Goal: Complete application form

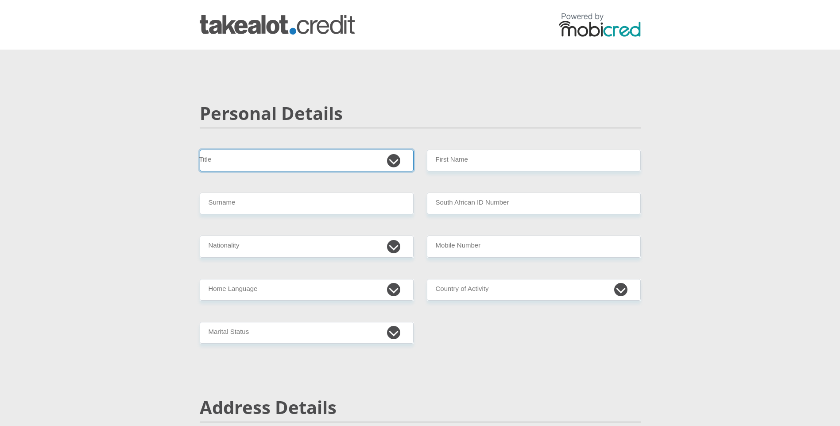
click at [399, 161] on select "Mr Ms Mrs Dr Other" at bounding box center [307, 161] width 214 height 22
select select "Mr"
click at [200, 150] on select "Mr Ms Mrs Dr Other" at bounding box center [307, 161] width 214 height 22
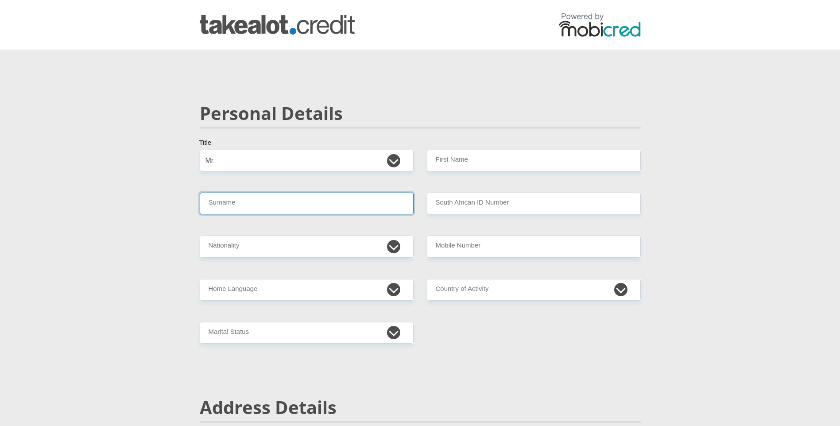
click at [287, 204] on input "Surname" at bounding box center [307, 204] width 214 height 22
type input "vanloggerenberg"
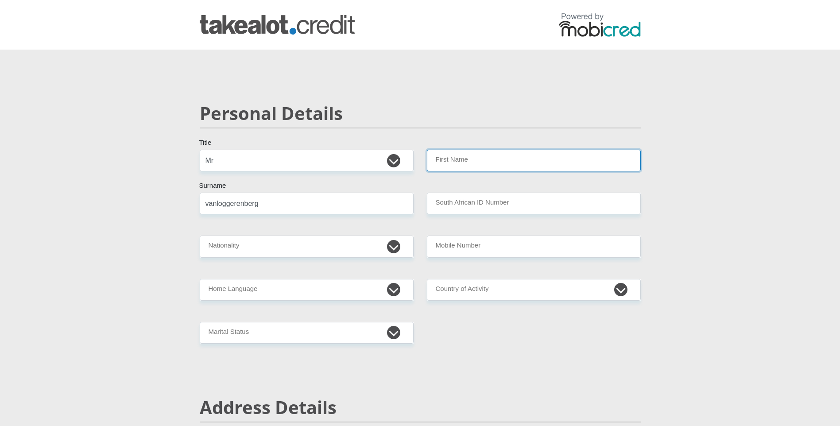
type input "tiaan"
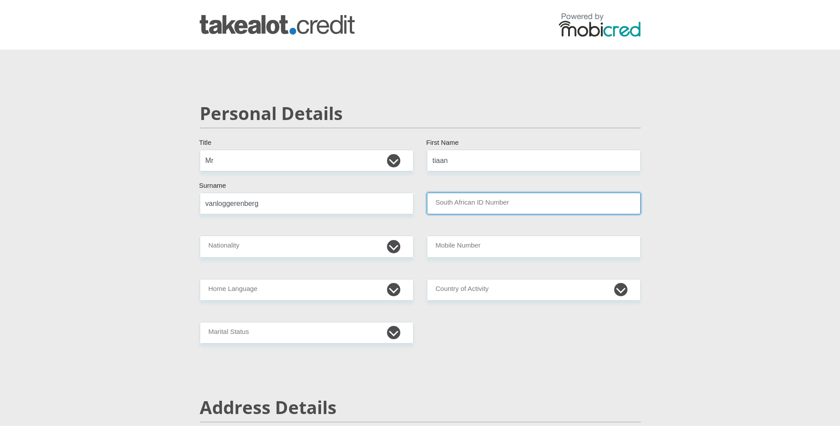
type input "0607095211084"
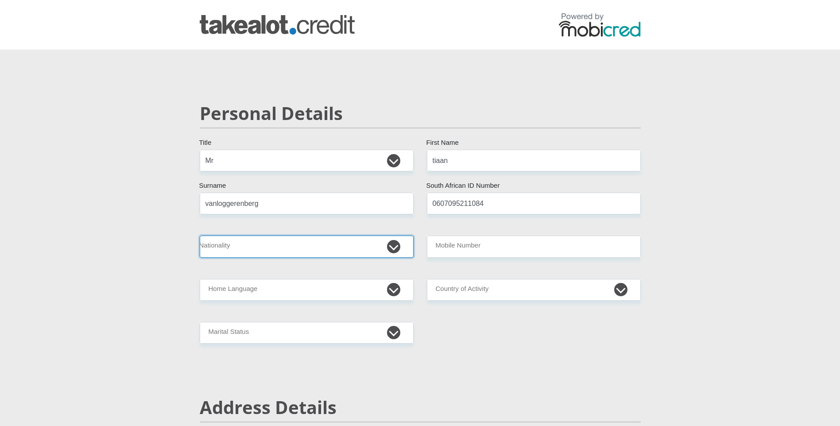
select select "ZAF"
type input "0791683857"
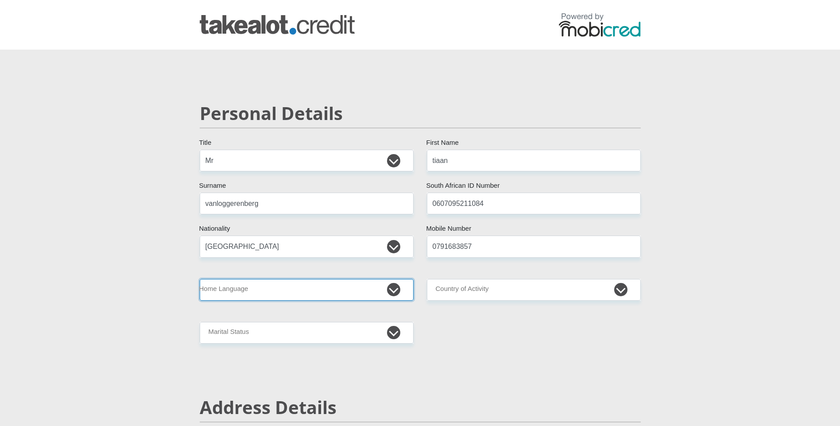
click at [339, 290] on select "Afrikaans English Sepedi South Ndebele Southern Sotho Swati Tsonga Tswana Venda…" at bounding box center [307, 290] width 214 height 22
select select "afr"
click at [200, 279] on select "Afrikaans English Sepedi South Ndebele Southern Sotho Swati Tsonga Tswana Venda…" at bounding box center [307, 290] width 214 height 22
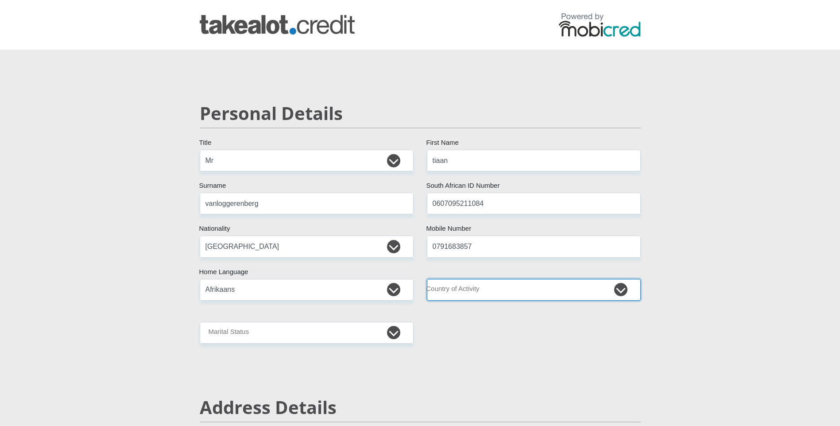
click at [458, 286] on select "South Africa Afghanistan Aland Islands Albania Algeria America Samoa American V…" at bounding box center [534, 290] width 214 height 22
select select "ZAF"
click at [427, 279] on select "South Africa Afghanistan Aland Islands Albania Algeria America Samoa American V…" at bounding box center [534, 290] width 214 height 22
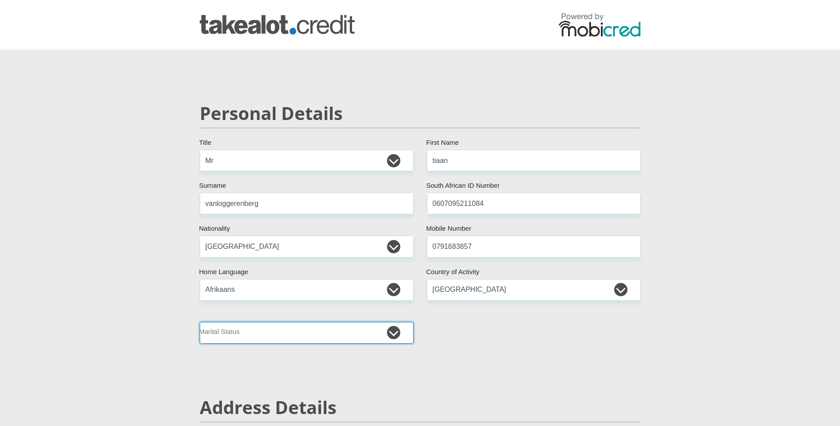
click at [339, 333] on select "Married ANC Single Divorced Widowed Married COP or Customary Law" at bounding box center [307, 333] width 214 height 22
click at [200, 322] on select "Married ANC Single Divorced Widowed Married COP or Customary Law" at bounding box center [307, 333] width 214 height 22
select select "3"
drag, startPoint x: 476, startPoint y: 326, endPoint x: 471, endPoint y: 324, distance: 5.5
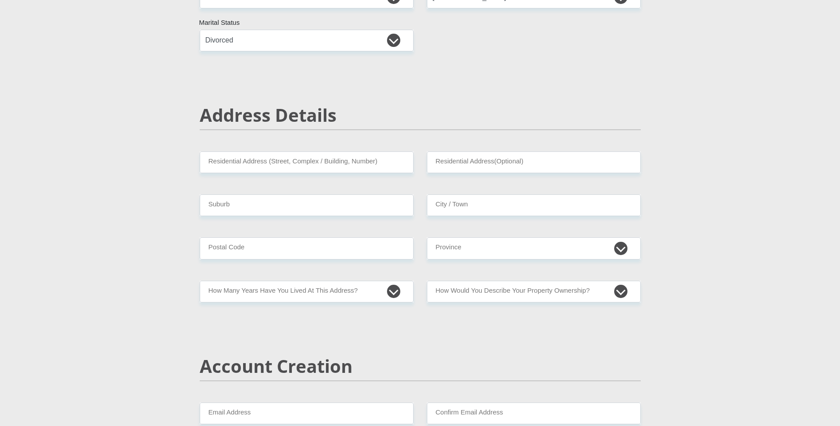
scroll to position [337, 0]
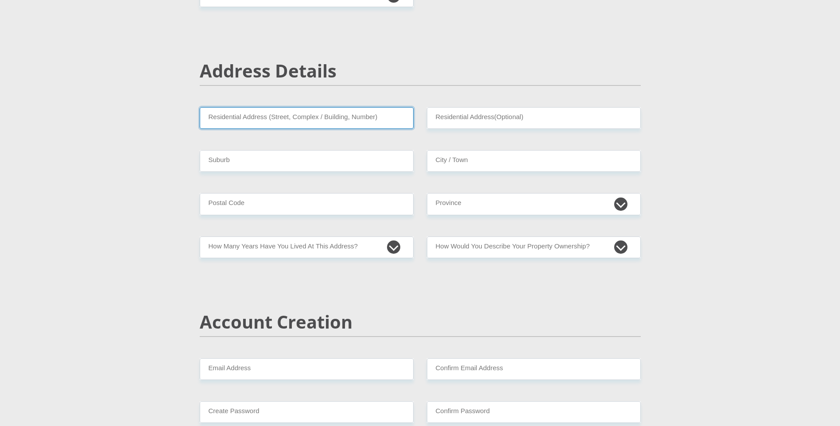
click at [282, 121] on input "Residential Address (Street, Complex / Building, Number)" at bounding box center [307, 118] width 214 height 22
type input "building"
type input "kaallaagte street"
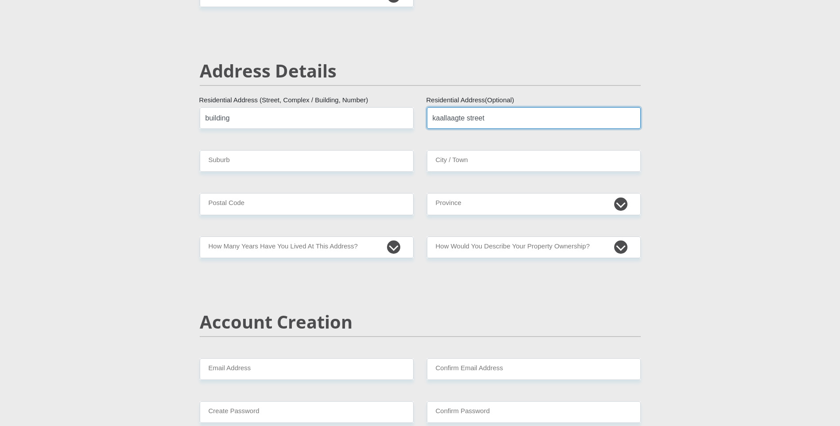
type input "WAVERLEY"
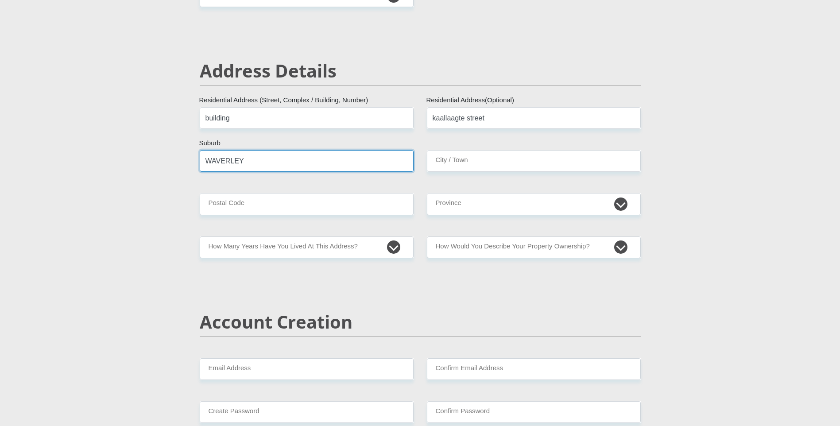
type input "WAVERLEY"
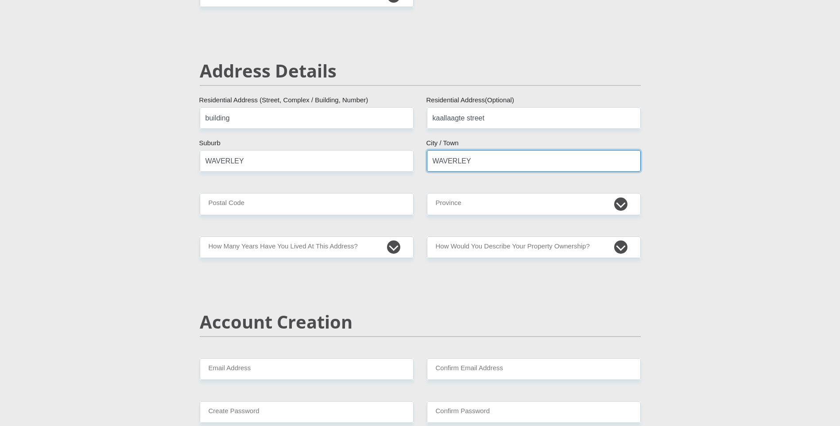
type input "0135"
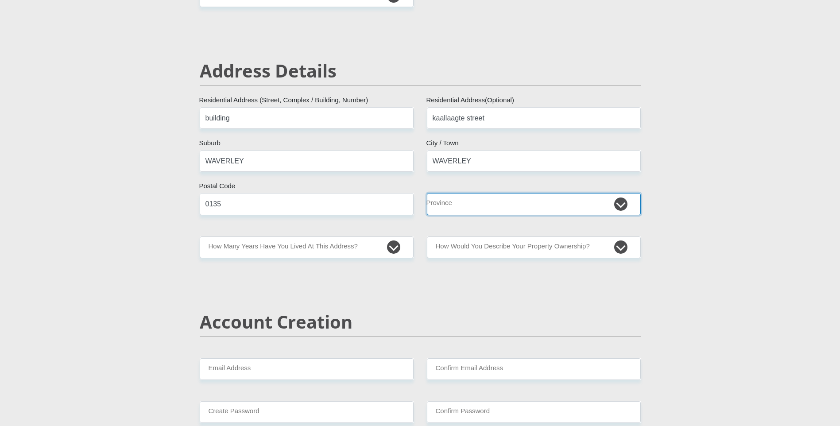
click at [462, 202] on select "Eastern Cape Free State Gauteng KwaZulu-Natal Limpopo Mpumalanga Northern Cape …" at bounding box center [534, 204] width 214 height 22
select select "Gauteng"
click at [427, 193] on select "Eastern Cape Free State Gauteng KwaZulu-Natal Limpopo Mpumalanga Northern Cape …" at bounding box center [534, 204] width 214 height 22
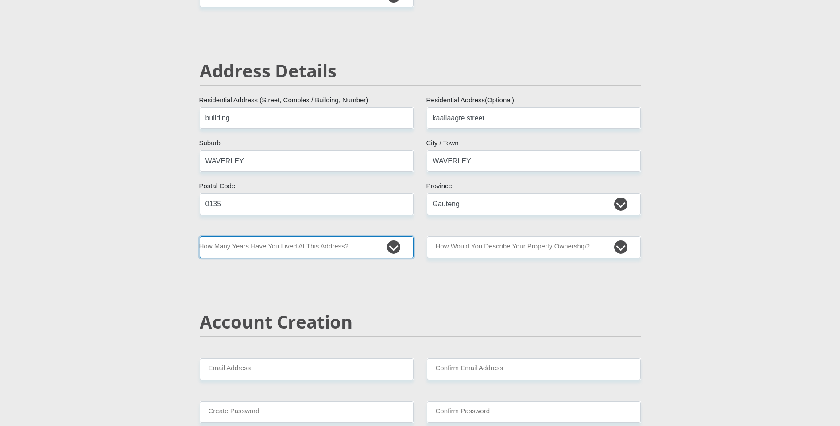
click at [324, 247] on select "less than 1 year 1-3 years 3-5 years 5+ years" at bounding box center [307, 248] width 214 height 22
click at [277, 328] on h2 "Account Creation" at bounding box center [420, 321] width 441 height 21
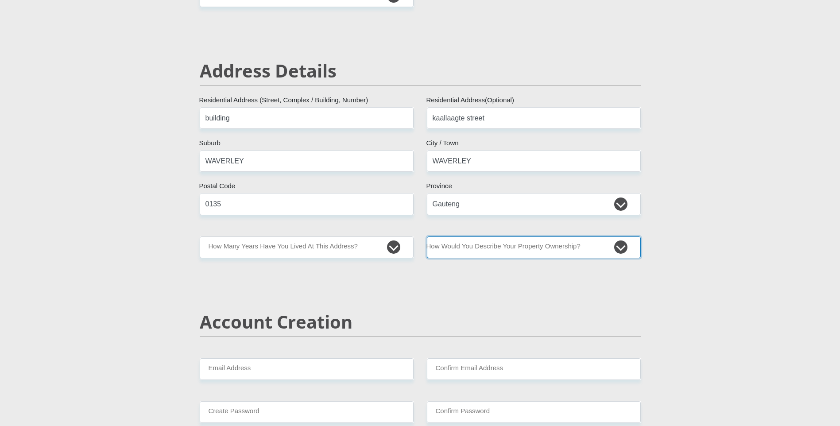
click at [513, 241] on select "Owned Rented Family Owned Company Dwelling" at bounding box center [534, 248] width 214 height 22
click at [427, 237] on select "Owned Rented Family Owned Company Dwelling" at bounding box center [534, 248] width 214 height 22
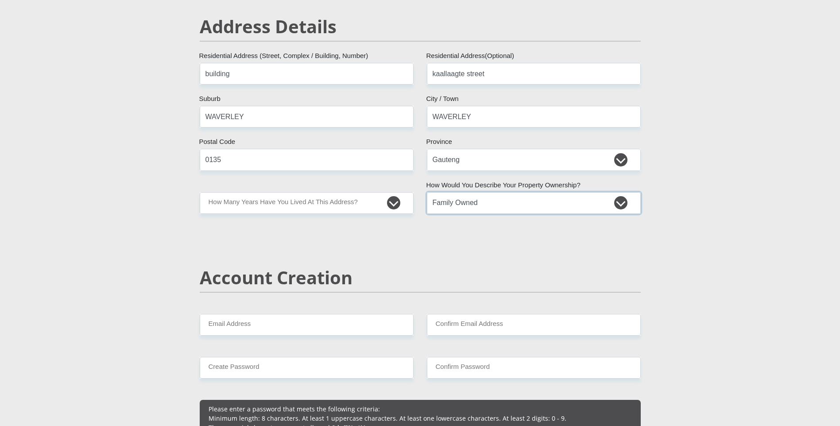
select select "Company Dwelling"
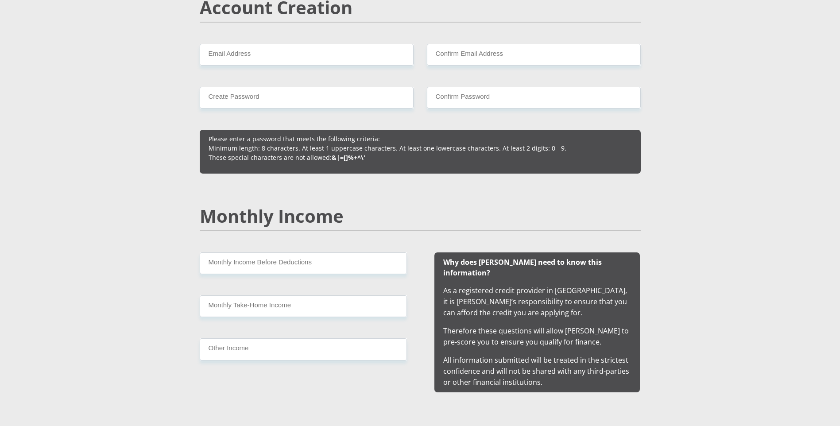
scroll to position [639, 0]
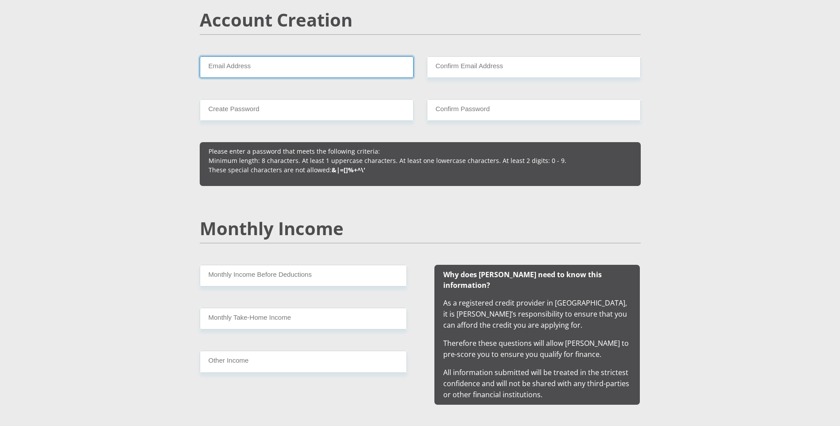
click at [371, 60] on input "Email Address" at bounding box center [307, 67] width 214 height 22
type input "tiaanvanlogggerenberg@gmail.com"
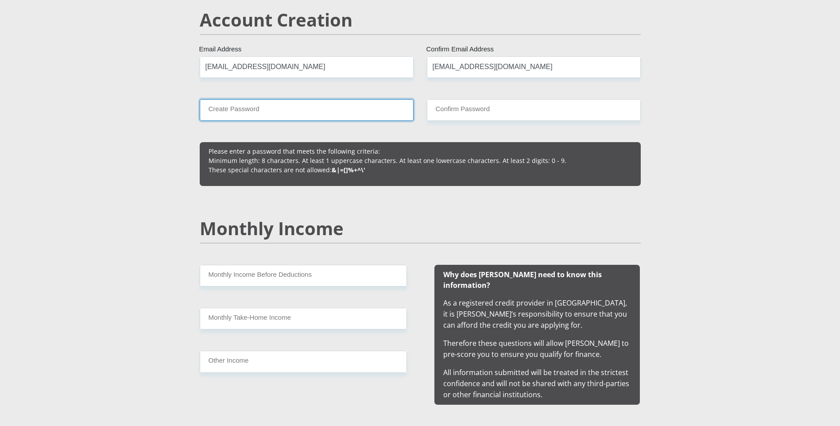
click at [345, 107] on input "Create Password" at bounding box center [307, 110] width 214 height 22
drag, startPoint x: 204, startPoint y: 107, endPoint x: 237, endPoint y: 109, distance: 32.4
click at [244, 108] on input "Tiaan1234" at bounding box center [307, 110] width 214 height 22
type input "Tiaan1234"
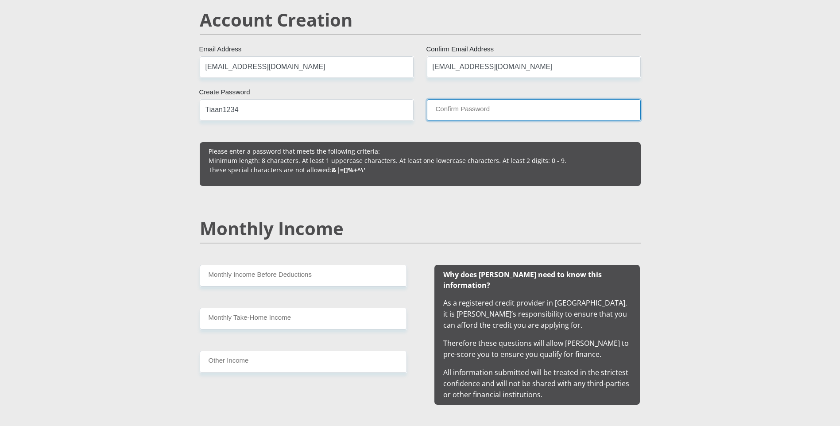
click at [437, 110] on input "Confirm Password" at bounding box center [534, 110] width 214 height 22
paste input "Tiaan1234"
type input "Tiaan1234"
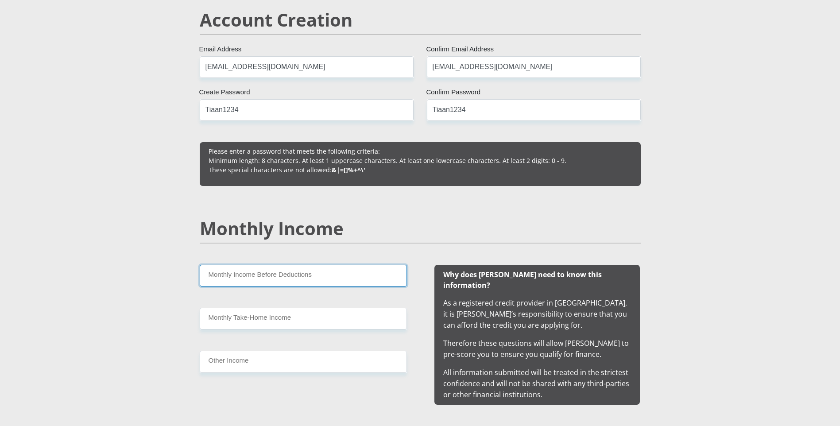
click at [324, 272] on input "Monthly Income Before Deductions" at bounding box center [303, 276] width 207 height 22
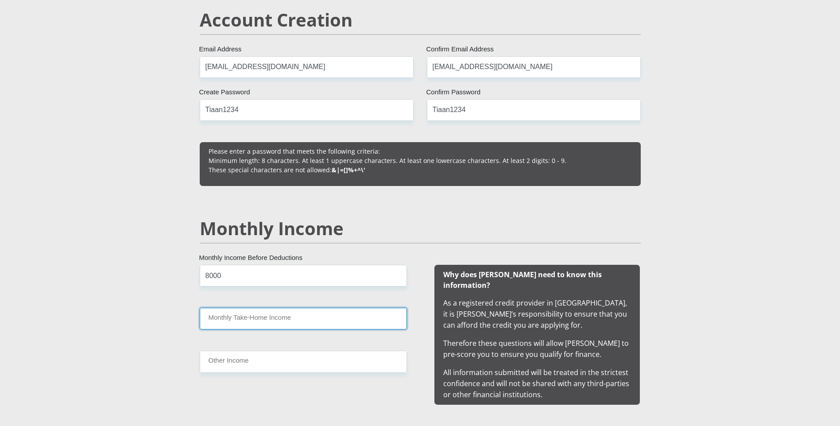
click at [314, 315] on input "Monthly Take-Home Income" at bounding box center [303, 319] width 207 height 22
click at [295, 270] on input "8000" at bounding box center [303, 276] width 207 height 22
type input "8"
type input "10000"
click at [273, 322] on input "Monthly Take-Home Income" at bounding box center [303, 319] width 207 height 22
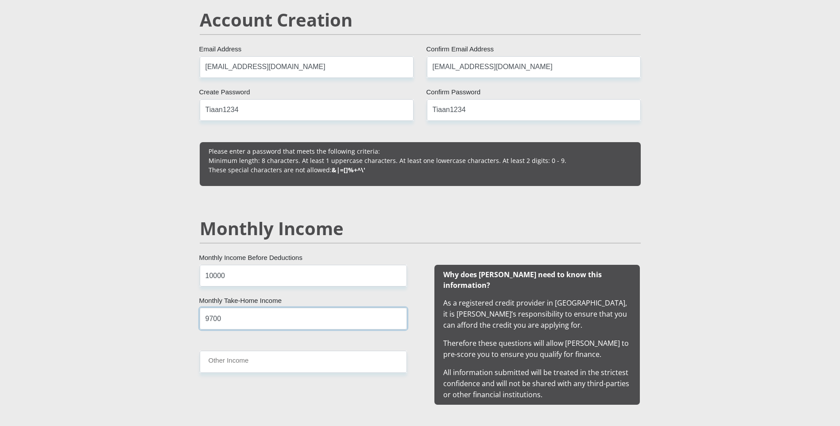
type input "9700"
click at [262, 361] on input "Other Income" at bounding box center [303, 362] width 207 height 22
click at [252, 366] on input "Other Income" at bounding box center [303, 362] width 207 height 22
type input "0"
drag, startPoint x: 594, startPoint y: 309, endPoint x: 588, endPoint y: 308, distance: 6.3
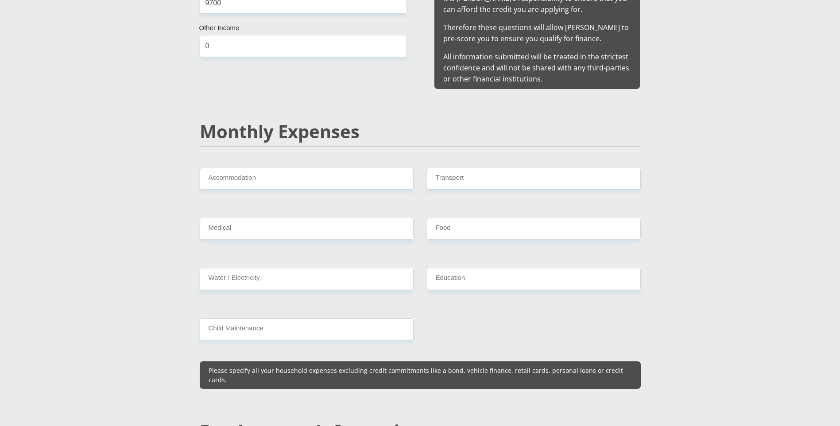
scroll to position [964, 0]
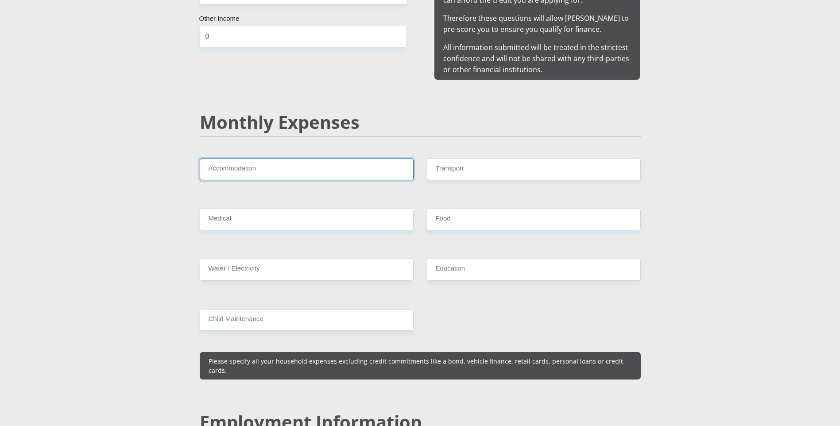
click at [260, 163] on input "Accommodation" at bounding box center [307, 170] width 214 height 22
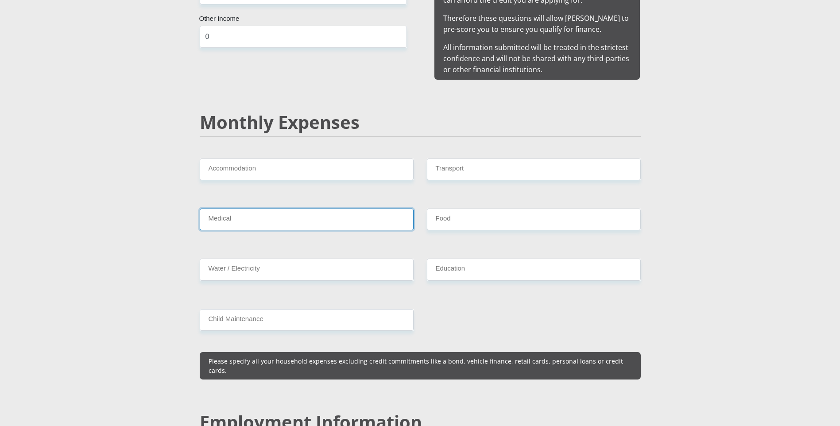
type input "0135"
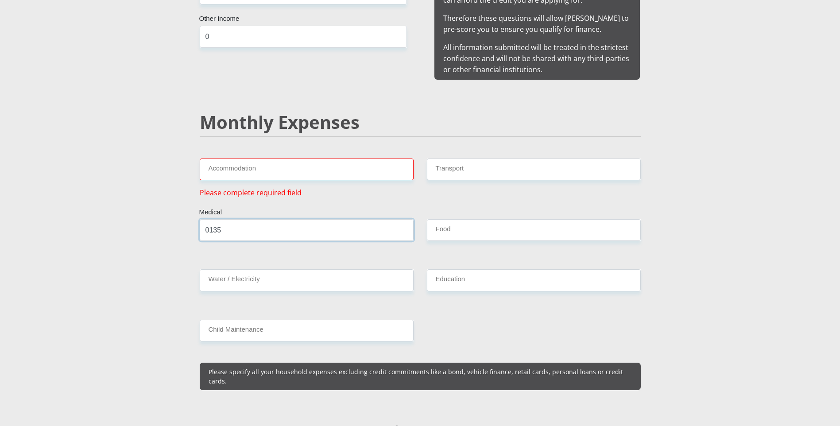
click at [306, 220] on input "0135" at bounding box center [307, 230] width 214 height 22
type input "0"
click at [268, 159] on input "Accommodation" at bounding box center [307, 170] width 214 height 22
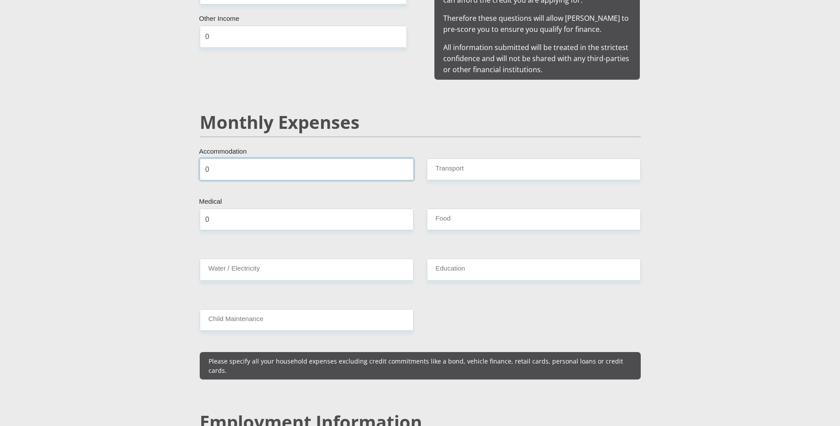
type input "0"
click at [483, 159] on input "Transport" at bounding box center [534, 170] width 214 height 22
type input "0"
type input "500"
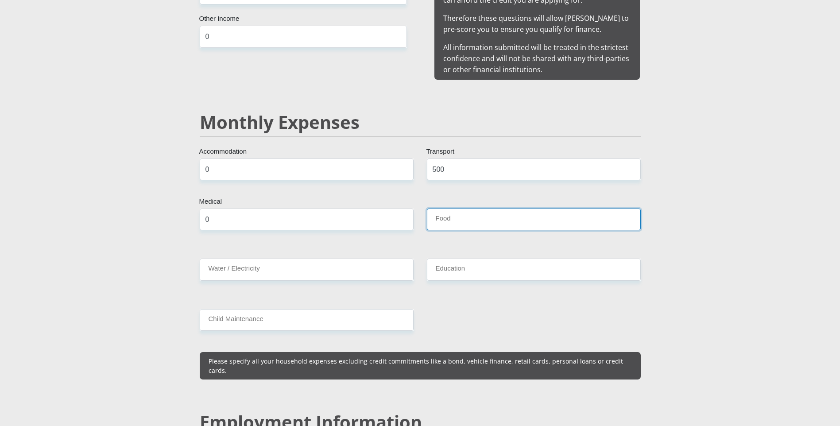
click at [461, 209] on input "Food" at bounding box center [534, 220] width 214 height 22
type input "0"
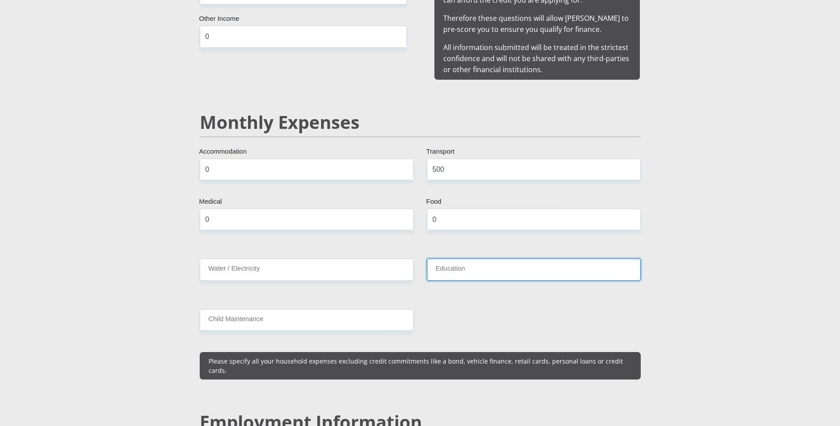
click at [467, 259] on input "Education" at bounding box center [534, 270] width 214 height 22
type input "0"
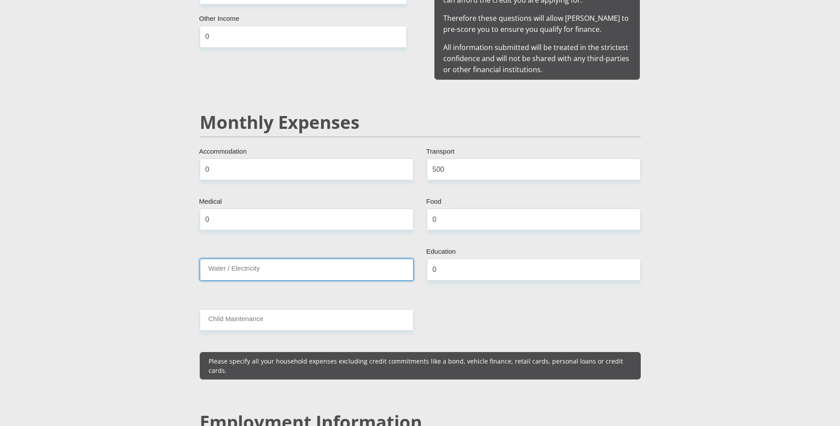
click at [372, 263] on input "Water / Electricity" at bounding box center [307, 270] width 214 height 22
type input "0"
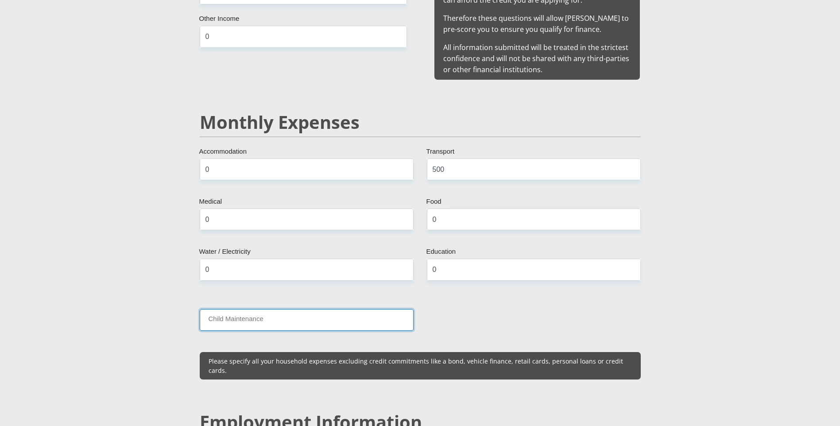
click at [369, 313] on input "Child Maintenance" at bounding box center [307, 320] width 214 height 22
type input "0"
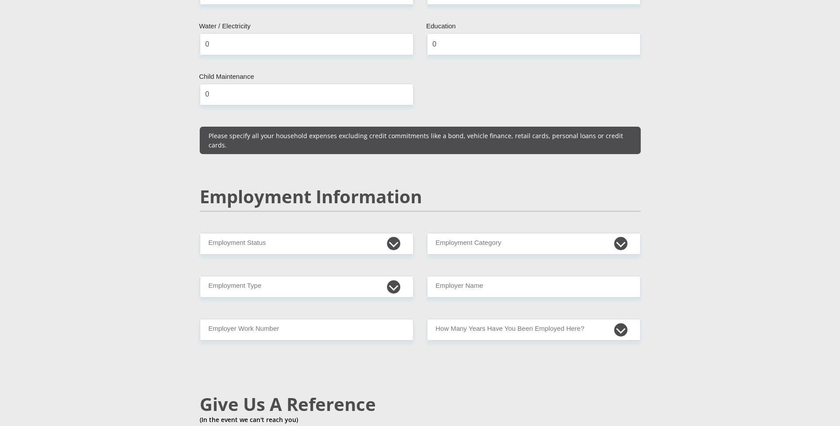
scroll to position [1188, 0]
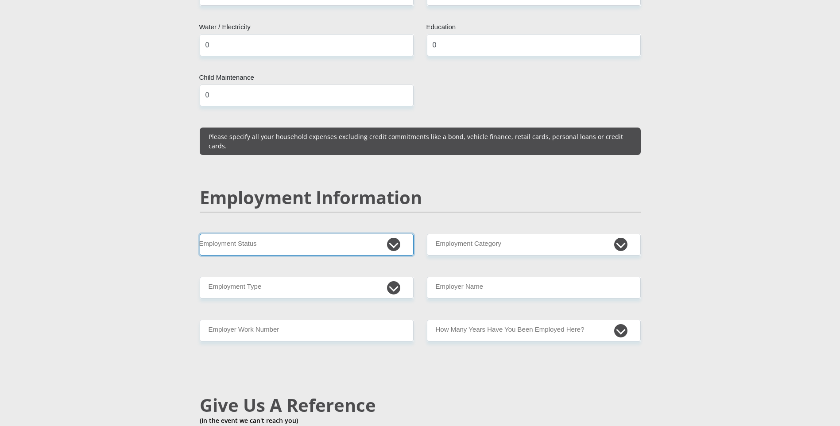
click at [394, 234] on select "Permanent/Full-time Part-time/Casual Contract Worker Self-Employed Housewife Re…" at bounding box center [307, 245] width 214 height 22
select select "1"
click at [200, 234] on select "Permanent/Full-time Part-time/Casual Contract Worker Self-Employed Housewife Re…" at bounding box center [307, 245] width 214 height 22
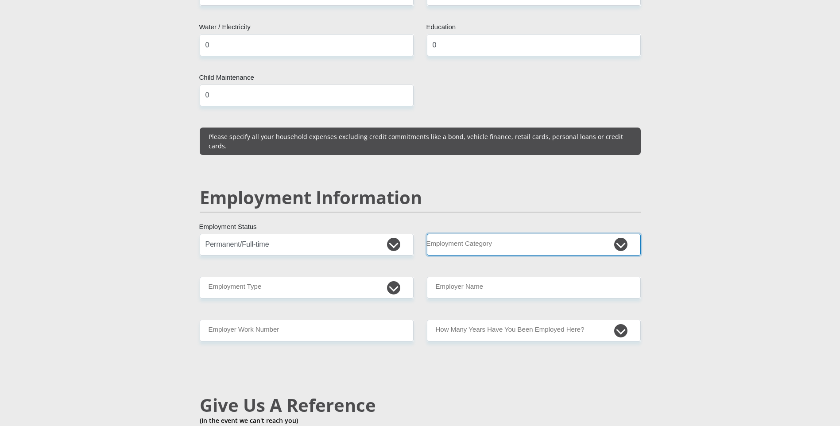
click at [455, 234] on select "AGRICULTURE ALCOHOL & TOBACCO CONSTRUCTION MATERIALS METALLURGY EQUIPMENT FOR R…" at bounding box center [534, 245] width 214 height 22
select select "8"
click at [427, 234] on select "AGRICULTURE ALCOHOL & TOBACCO CONSTRUCTION MATERIALS METALLURGY EQUIPMENT FOR R…" at bounding box center [534, 245] width 214 height 22
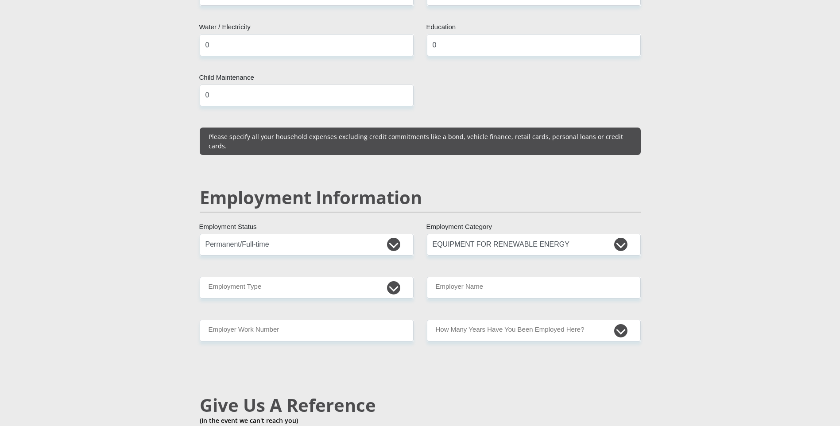
click at [454, 279] on div "Mr Ms Mrs Dr Other Title tiaan First Name vanloggerenberg Surname 0607095211084…" at bounding box center [420, 224] width 454 height 2526
click at [454, 277] on input "Employer Name" at bounding box center [534, 288] width 214 height 22
type input "estelle"
click at [330, 277] on select "College/Lecturer Craft Seller Creative Driver Executive Farmer Forces - Non Com…" at bounding box center [307, 288] width 214 height 22
select select "Non Licenced Professional"
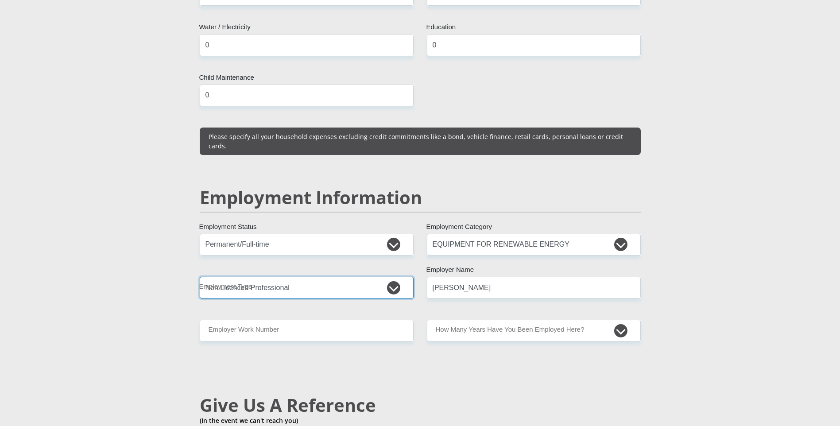
click at [200, 277] on select "College/Lecturer Craft Seller Creative Driver Executive Farmer Forces - Non Com…" at bounding box center [307, 288] width 214 height 22
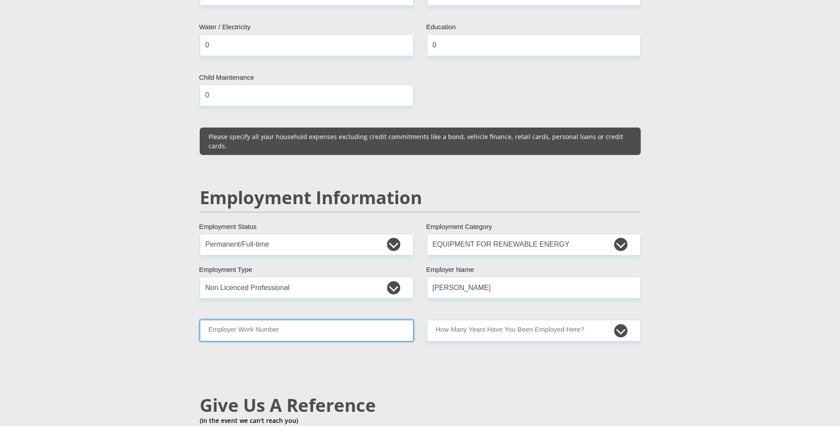
click at [263, 320] on input "Employer Work Number" at bounding box center [307, 331] width 214 height 22
type input "0725180816"
type input "estelle"
type input "van loggerenberg"
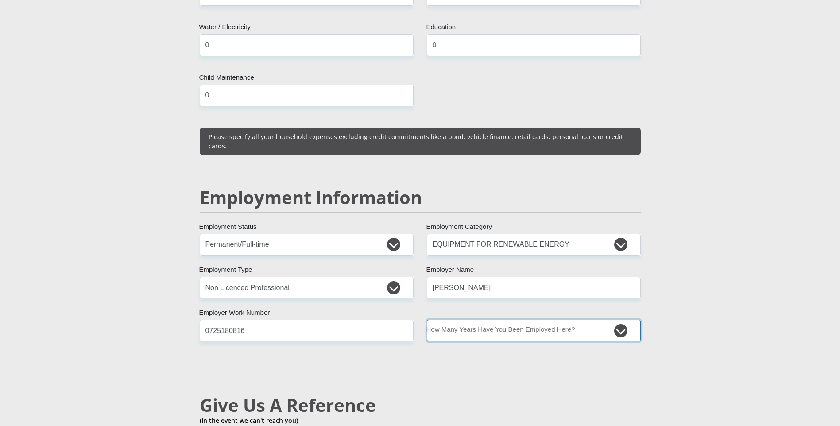
click at [474, 320] on select "less than 1 year 1-3 years 3-5 years 5+ years" at bounding box center [534, 331] width 214 height 22
select select "24"
click at [427, 320] on select "less than 1 year 1-3 years 3-5 years 5+ years" at bounding box center [534, 331] width 214 height 22
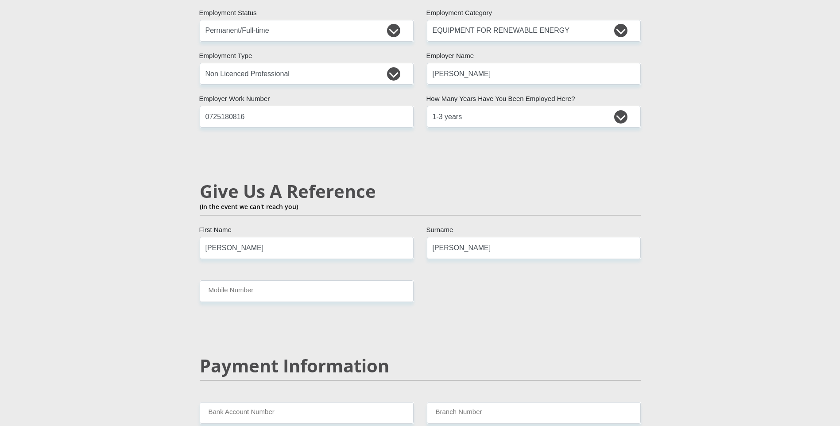
scroll to position [1423, 0]
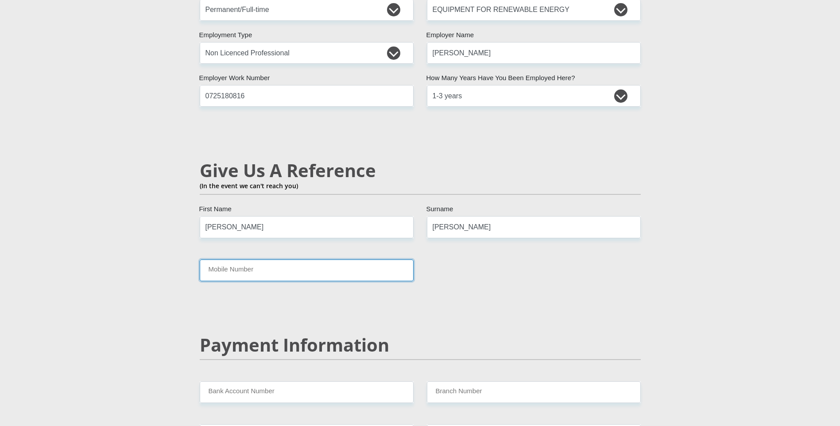
click at [359, 260] on input "Mobile Number" at bounding box center [307, 271] width 214 height 22
type input "0725180816"
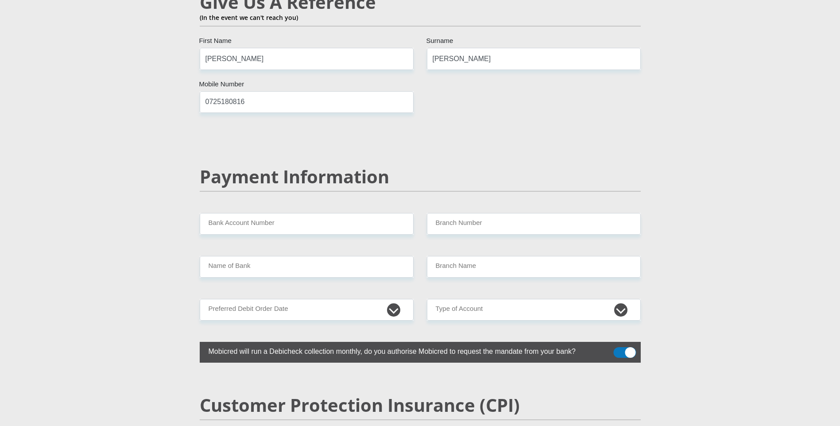
scroll to position [1503, 0]
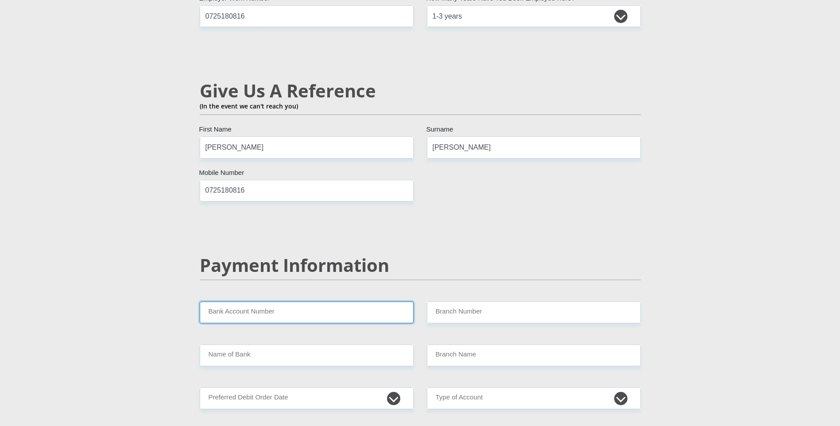
click at [345, 302] on input "Bank Account Number" at bounding box center [307, 313] width 214 height 22
type input "9375629409"
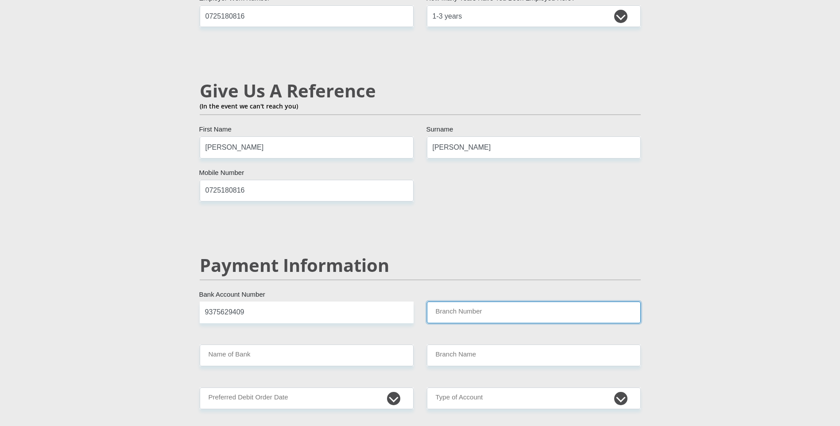
click at [450, 302] on input "Branch Number" at bounding box center [534, 313] width 214 height 22
type input "632005"
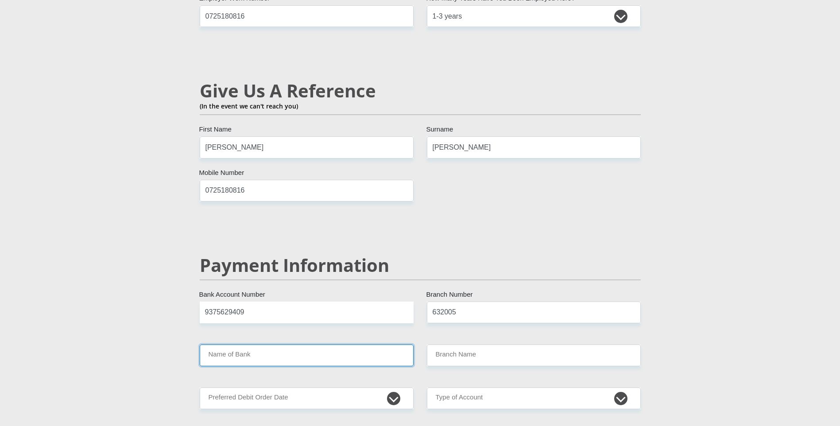
click at [364, 345] on input "Name of Bank" at bounding box center [307, 356] width 214 height 22
type input "ABSA BANK"
type input "ABSA ELECTRONIC SETTLEMENT CNT"
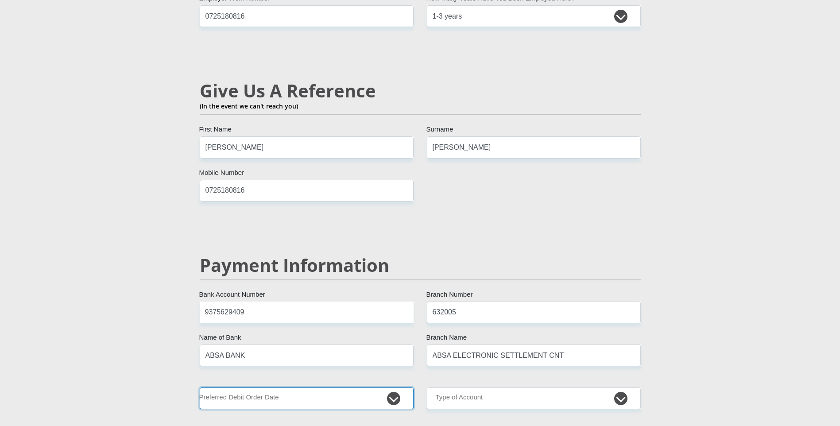
click at [388, 388] on select "1st 2nd 3rd 4th 5th 7th 18th 19th 20th 21st 22nd 23rd 24th 25th 26th 27th 28th …" at bounding box center [307, 399] width 214 height 22
select select "29"
click at [200, 388] on select "1st 2nd 3rd 4th 5th 7th 18th 19th 20th 21st 22nd 23rd 24th 25th 26th 27th 28th …" at bounding box center [307, 399] width 214 height 22
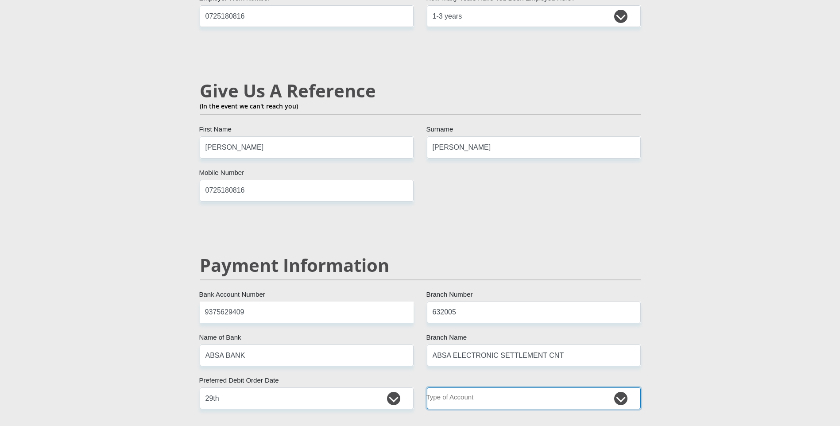
click at [487, 388] on select "Cheque Savings" at bounding box center [534, 399] width 214 height 22
click at [427, 388] on select "Cheque Savings" at bounding box center [534, 399] width 214 height 22
select select "SAV"
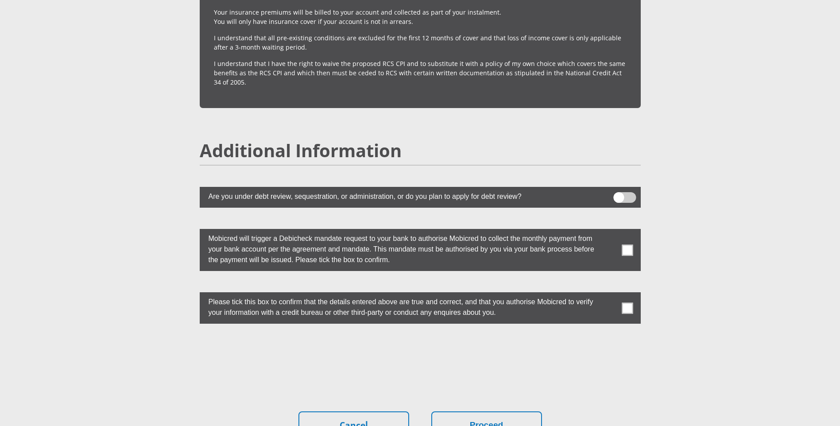
scroll to position [2302, 0]
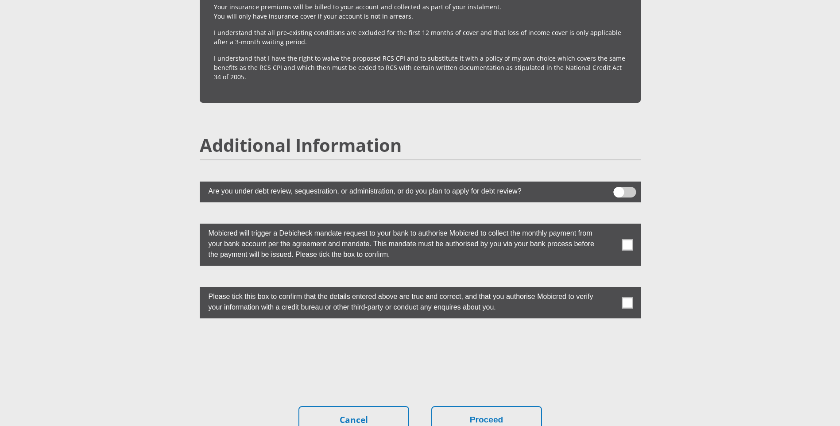
drag, startPoint x: 630, startPoint y: 222, endPoint x: 628, endPoint y: 243, distance: 20.4
click at [631, 239] on span at bounding box center [627, 244] width 11 height 11
click at [610, 226] on input "checkbox" at bounding box center [610, 226] width 0 height 0
click at [625, 297] on span at bounding box center [627, 302] width 11 height 11
click at [610, 289] on input "checkbox" at bounding box center [610, 289] width 0 height 0
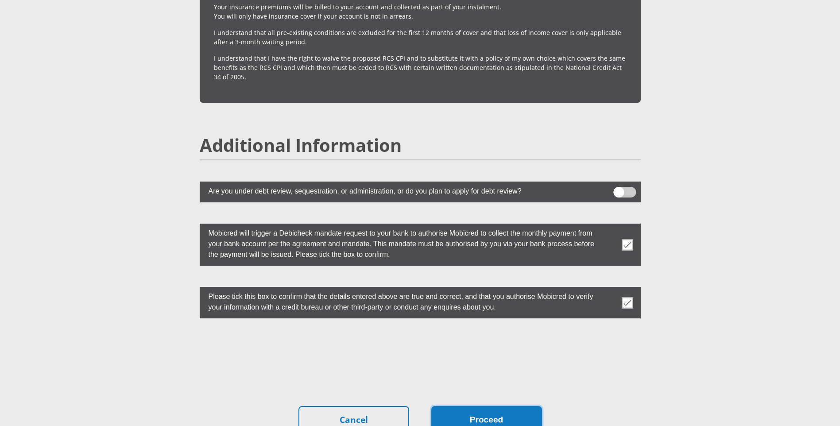
click at [469, 406] on button "Proceed" at bounding box center [486, 420] width 111 height 28
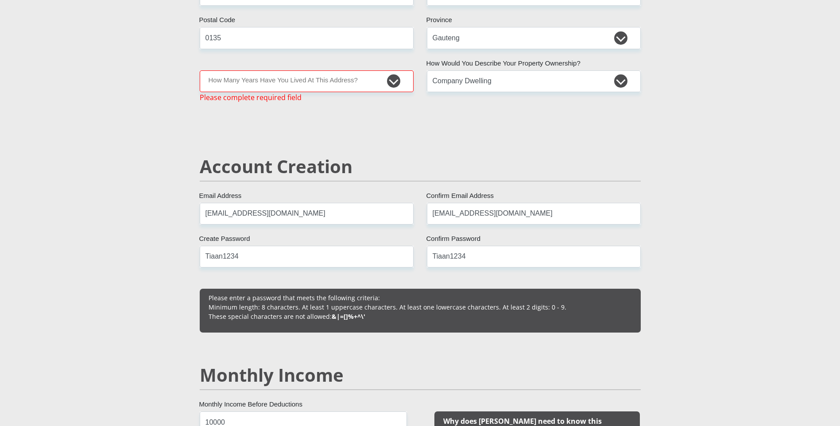
scroll to position [462, 0]
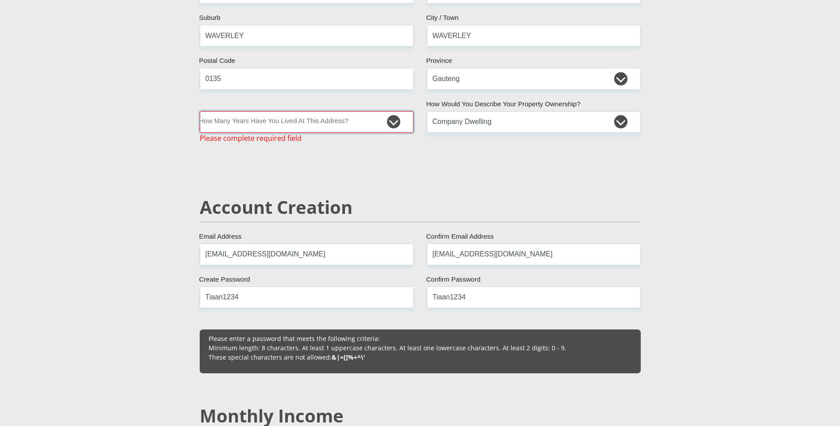
click at [365, 123] on select "less than 1 year 1-3 years 3-5 years 5+ years" at bounding box center [307, 122] width 214 height 22
select select "5"
click at [200, 111] on select "less than 1 year 1-3 years 3-5 years 5+ years" at bounding box center [307, 122] width 214 height 22
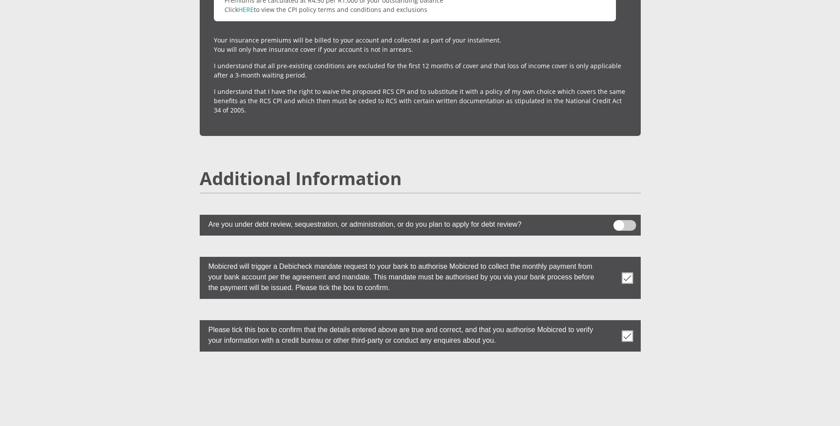
scroll to position [2393, 0]
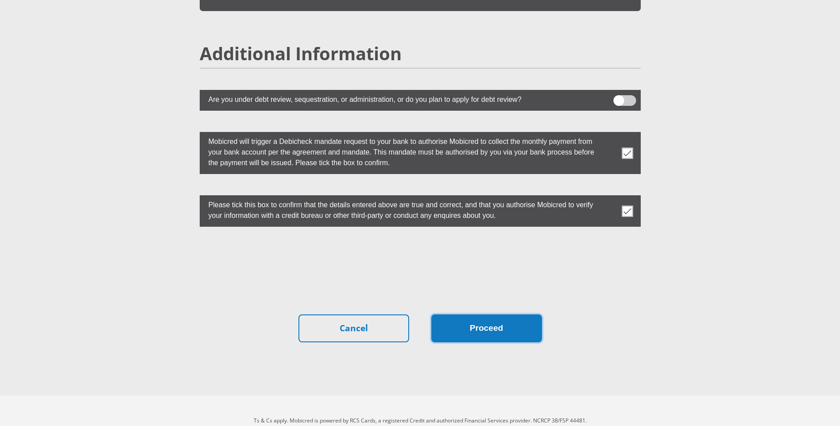
click at [525, 314] on button "Proceed" at bounding box center [486, 328] width 111 height 28
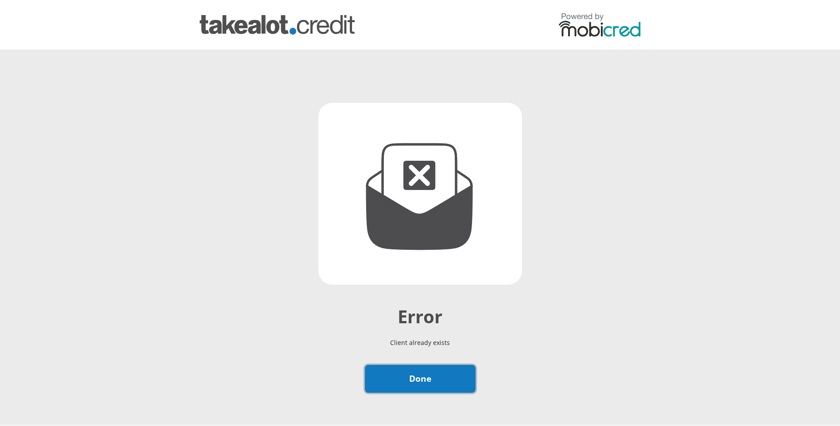
click at [434, 376] on link "Done" at bounding box center [420, 379] width 111 height 28
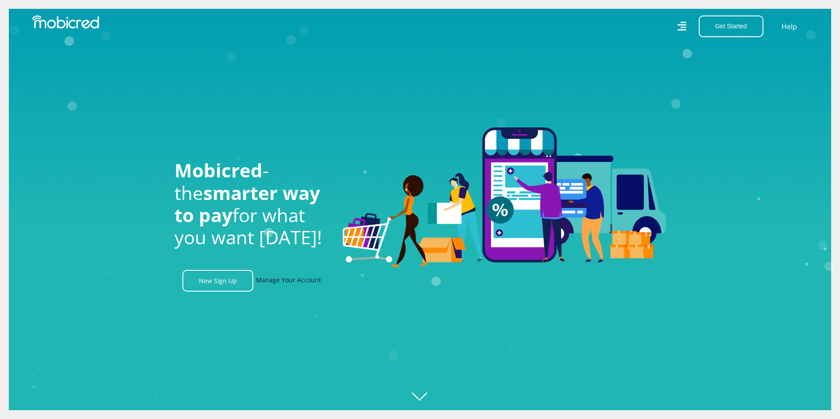
scroll to position [0, 631]
click at [273, 285] on link "Manage Your Account" at bounding box center [288, 281] width 65 height 22
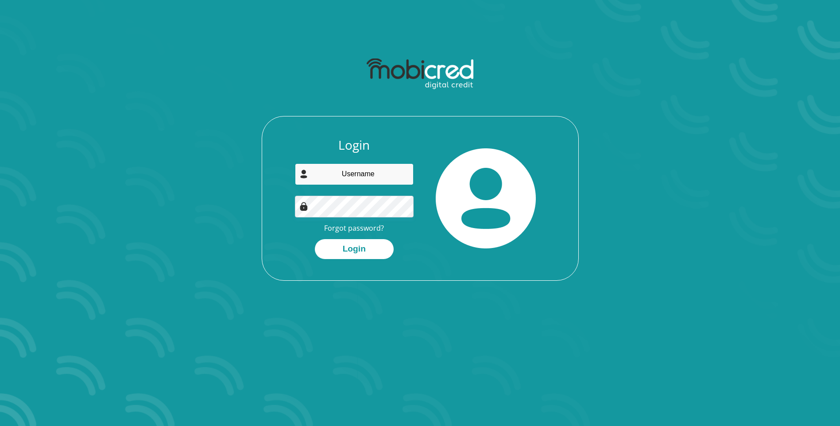
click at [349, 173] on input "email" at bounding box center [354, 174] width 119 height 22
type input "tiaanvanlogggerenberg@gmail.com"
click at [315, 239] on button "Login" at bounding box center [354, 249] width 79 height 20
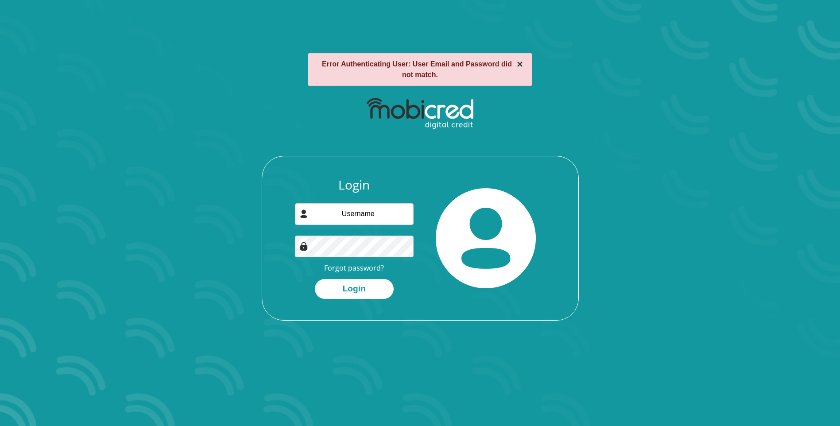
click at [518, 66] on button "×" at bounding box center [520, 64] width 6 height 11
